Goal: Task Accomplishment & Management: Use online tool/utility

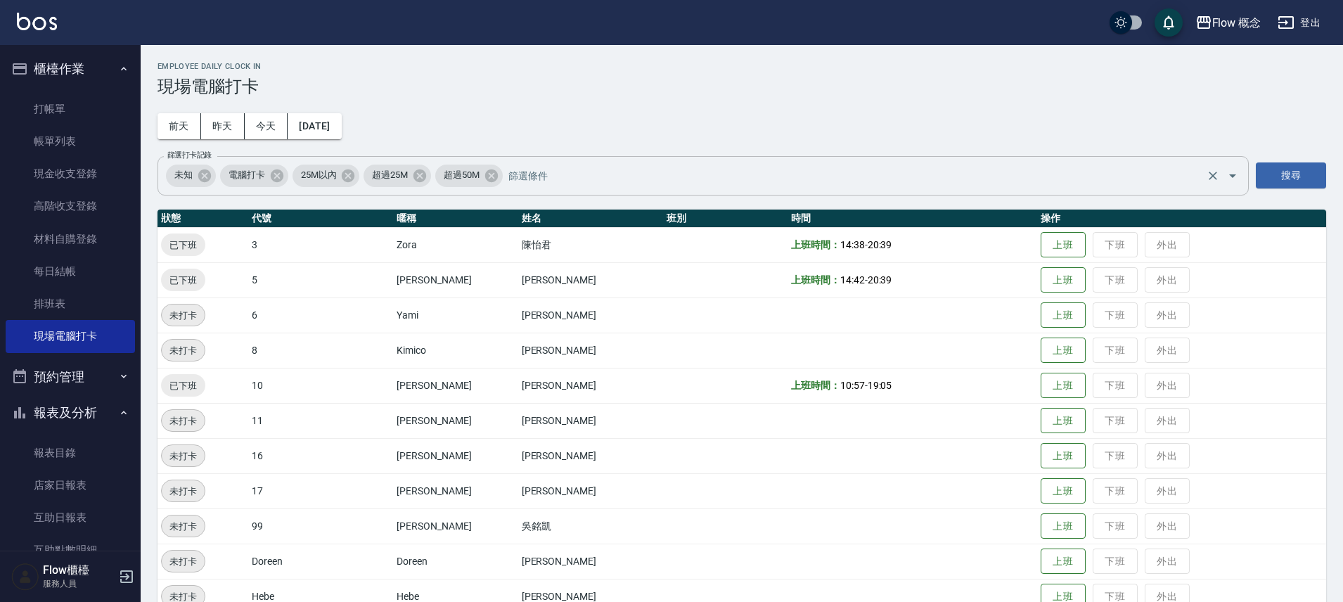
scroll to position [113, 0]
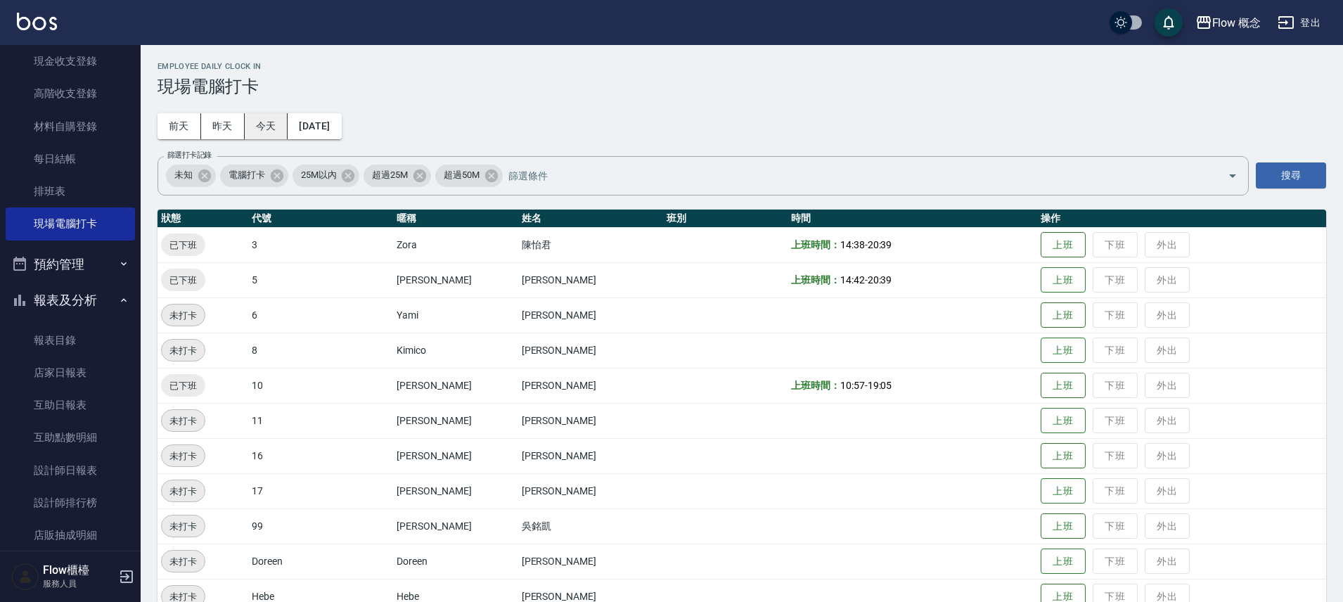
click at [262, 128] on button "今天" at bounding box center [267, 126] width 44 height 26
click at [1041, 276] on button "上班" at bounding box center [1063, 280] width 45 height 25
click at [1041, 499] on button "上班" at bounding box center [1063, 491] width 45 height 25
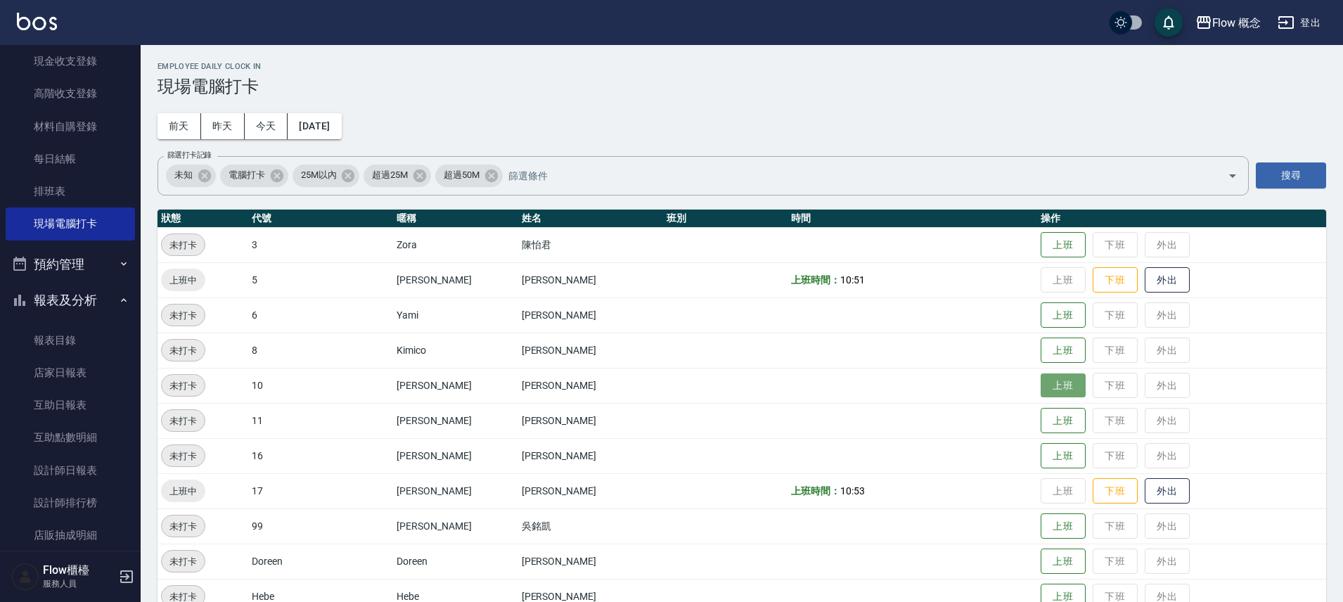
click at [1041, 389] on button "上班" at bounding box center [1063, 385] width 45 height 25
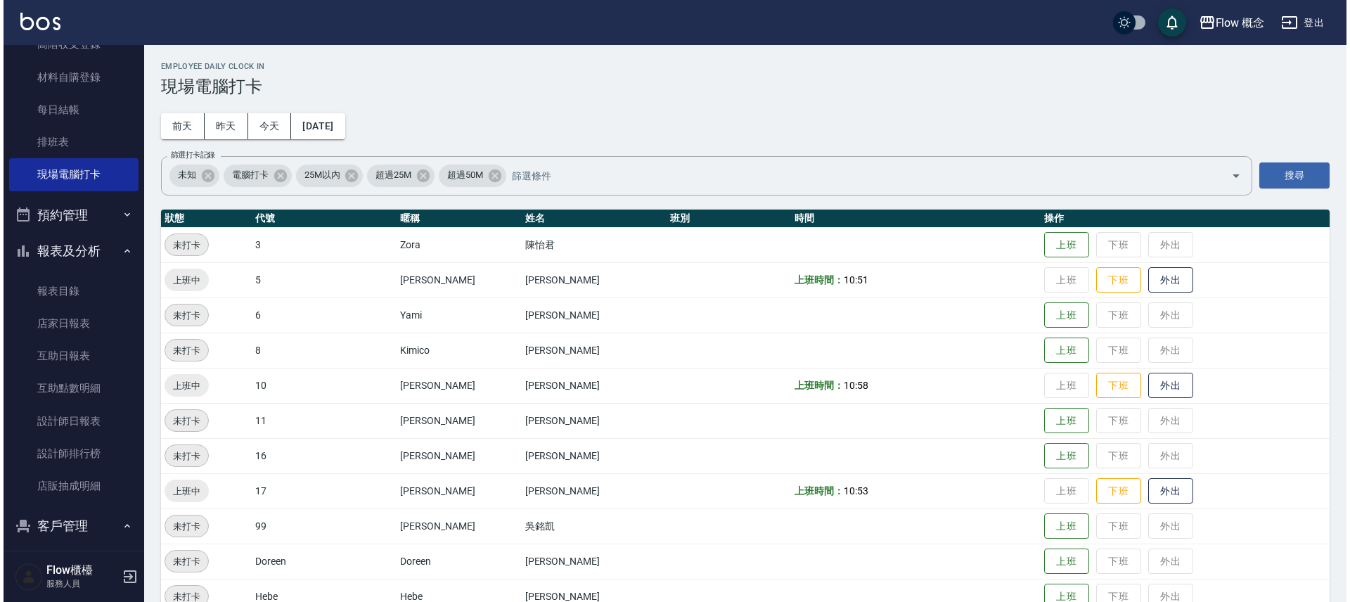
scroll to position [286, 0]
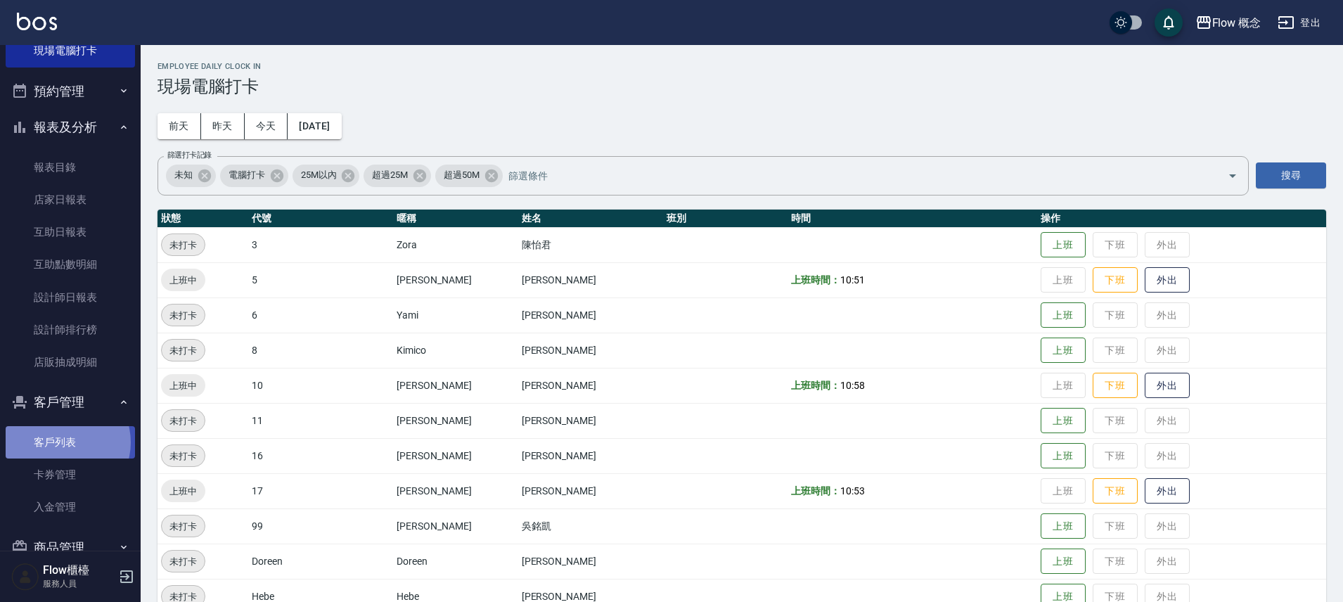
click at [61, 442] on link "客戶列表" at bounding box center [70, 442] width 129 height 32
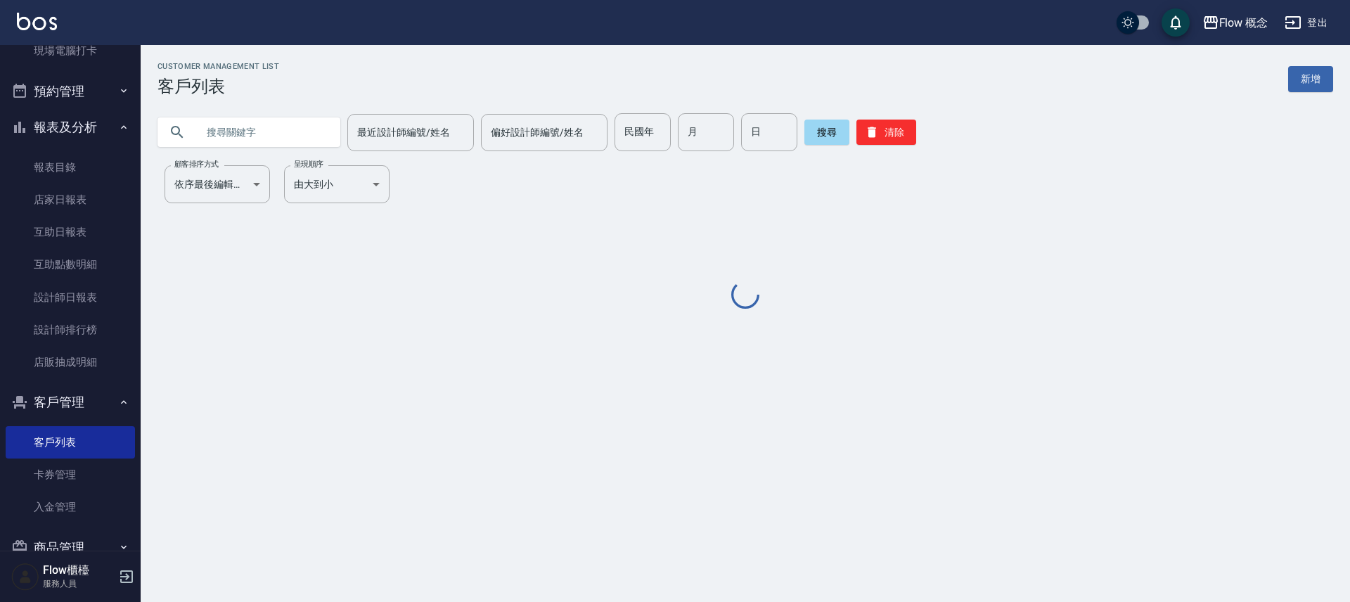
click at [231, 126] on input "text" at bounding box center [263, 132] width 132 height 38
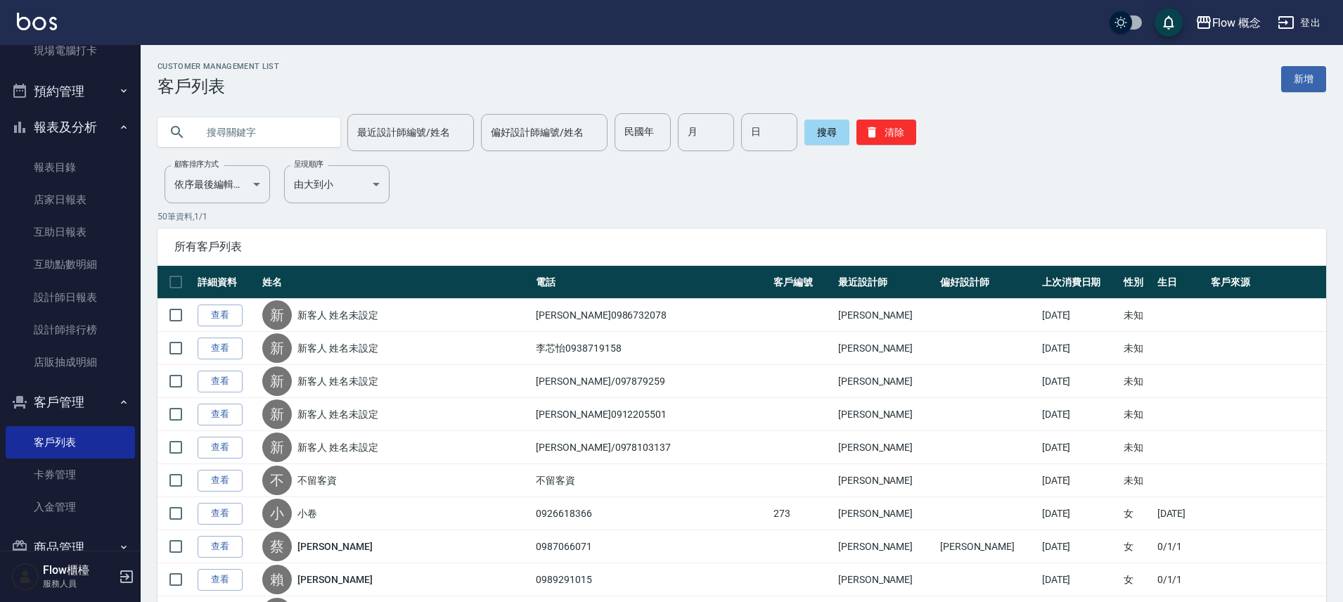
paste input "[PERSON_NAME]"
type input "[PERSON_NAME]"
click at [829, 124] on button "搜尋" at bounding box center [827, 132] width 45 height 25
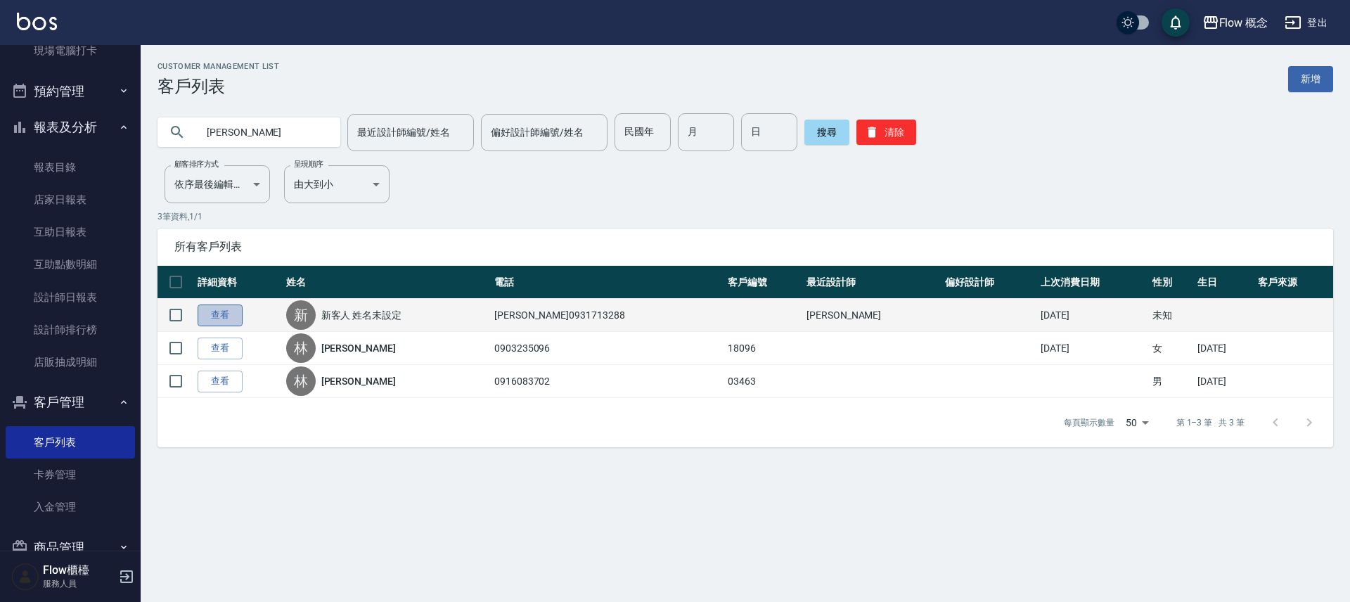
click at [213, 309] on link "查看" at bounding box center [220, 316] width 45 height 22
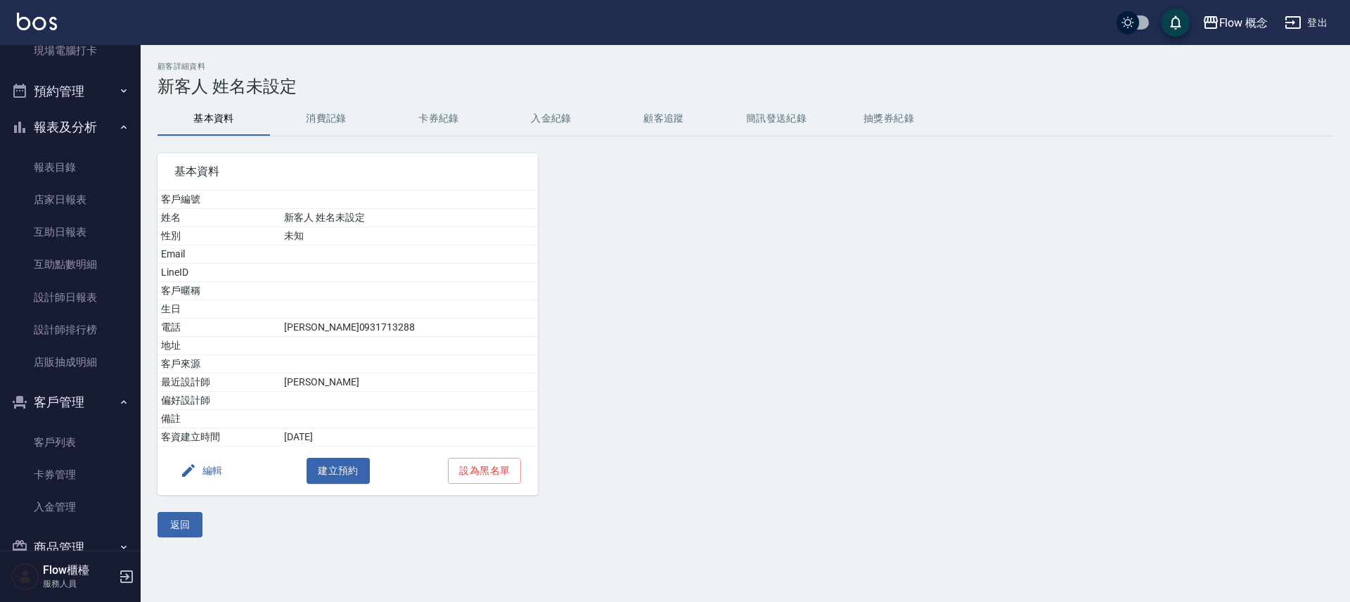
click at [329, 124] on button "消費記錄" at bounding box center [326, 119] width 113 height 34
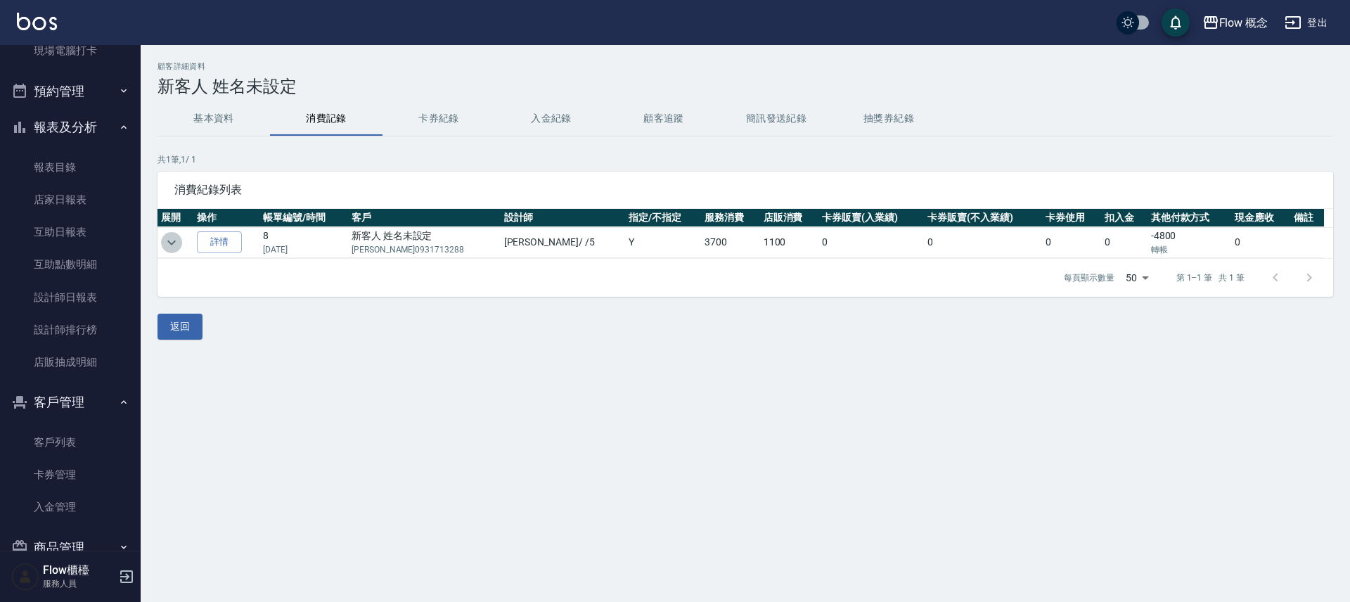
click at [172, 245] on icon "expand row" at bounding box center [171, 242] width 17 height 17
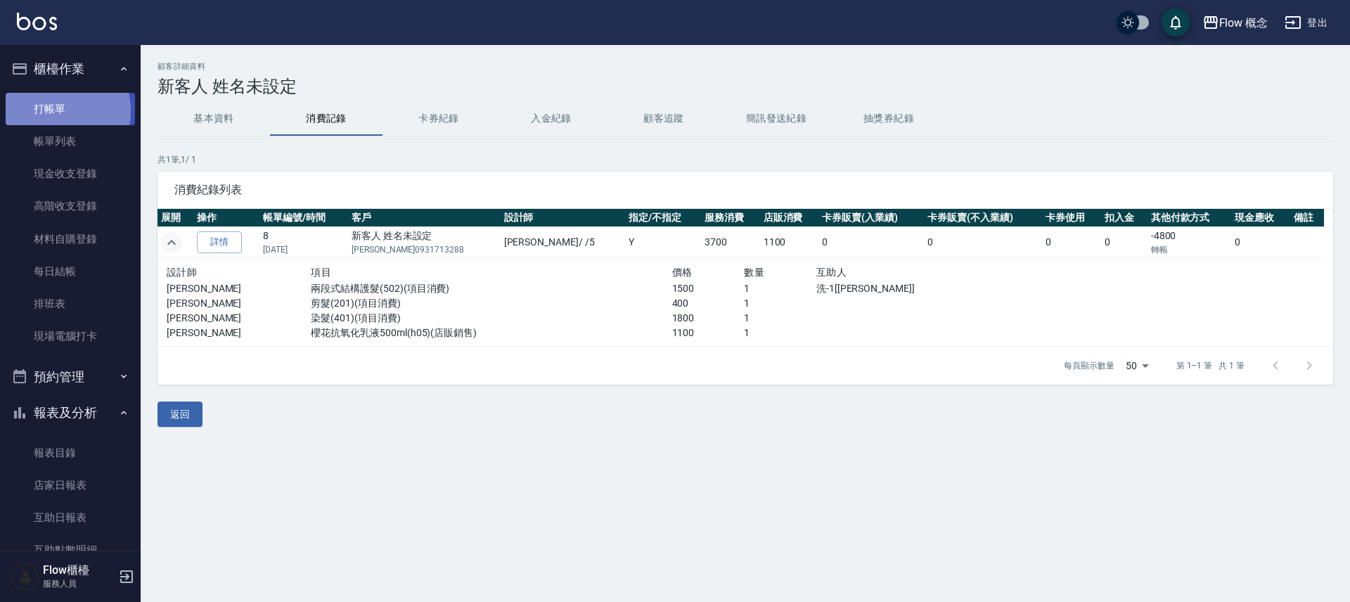
click at [53, 110] on link "打帳單" at bounding box center [70, 109] width 129 height 32
